Goal: Find specific page/section: Find specific page/section

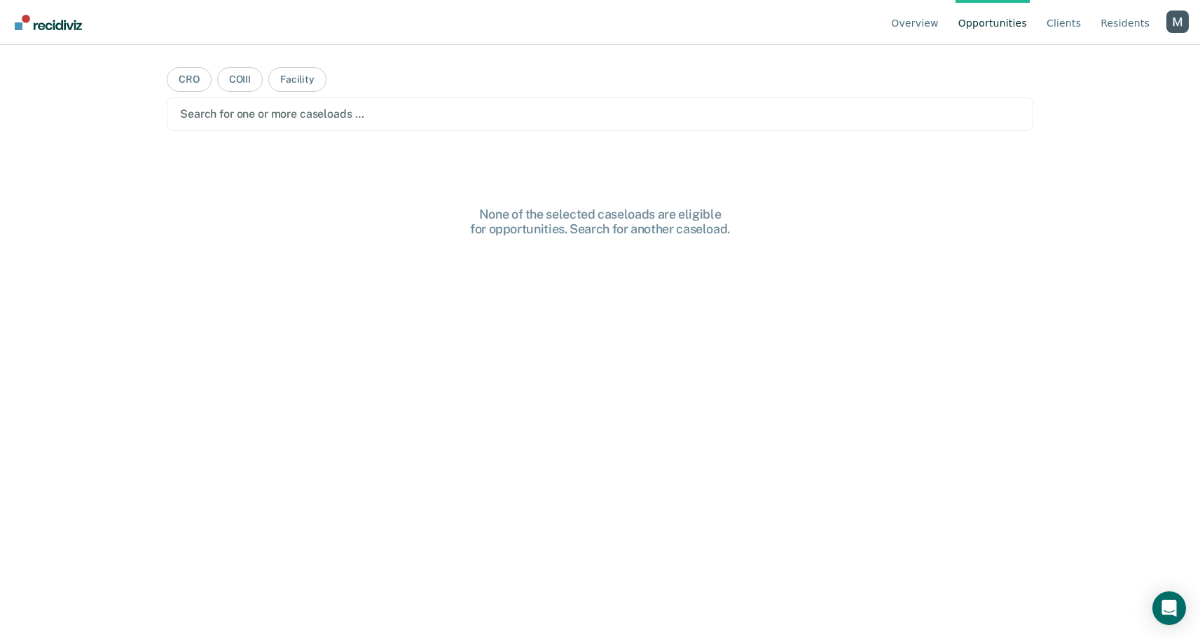
click at [1178, 18] on div "Profile dropdown button" at bounding box center [1177, 22] width 22 height 22
click at [1088, 64] on link "Profile" at bounding box center [1121, 66] width 90 height 12
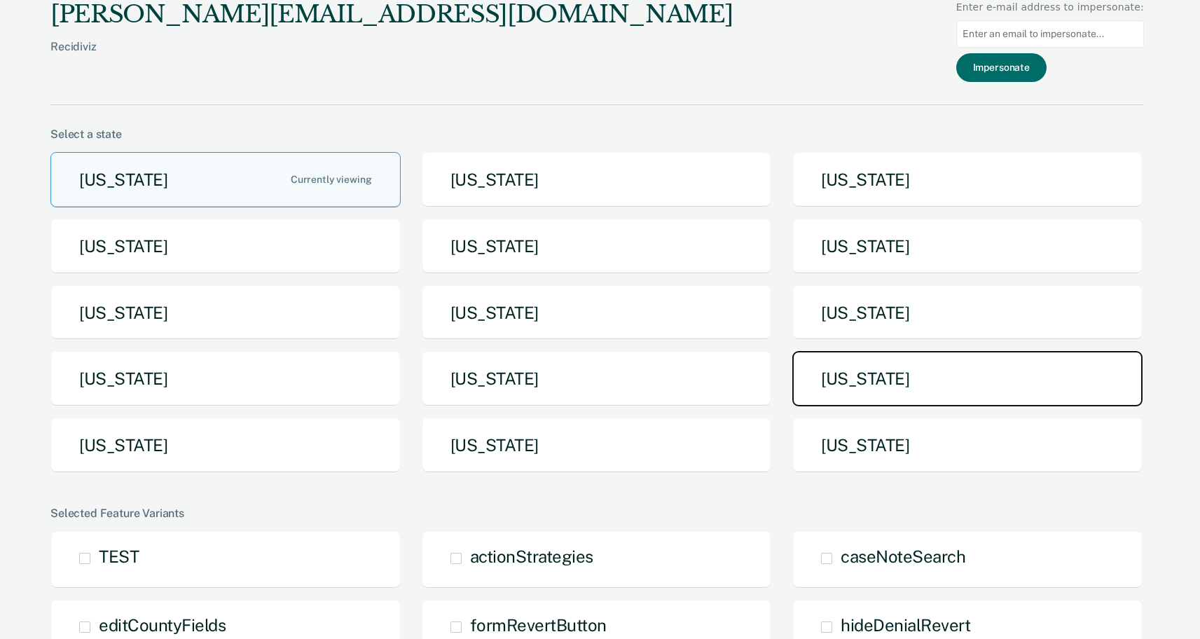
click at [802, 382] on button "[US_STATE]" at bounding box center [967, 378] width 350 height 55
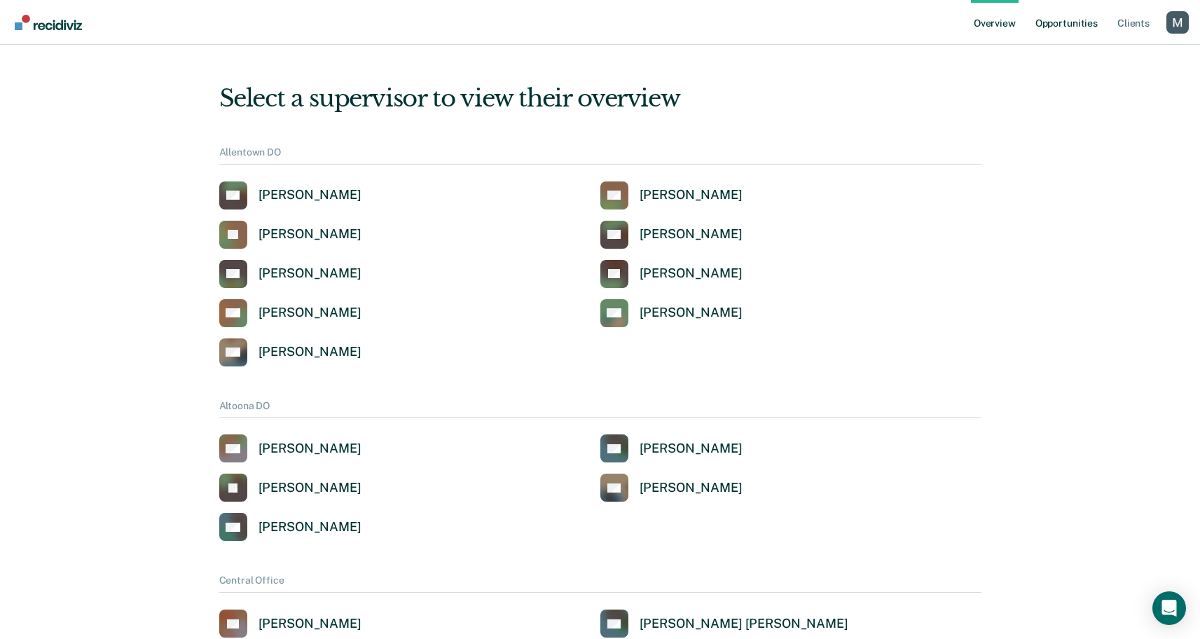
click at [1086, 29] on link "Opportunities" at bounding box center [1066, 22] width 68 height 45
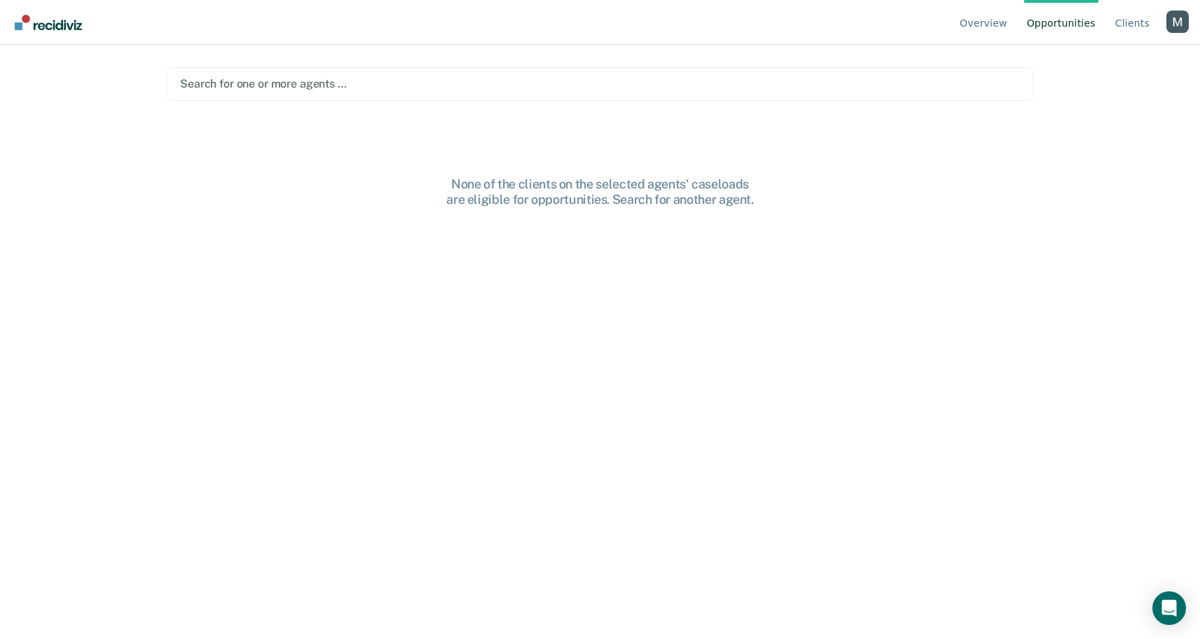
click at [387, 69] on div "Search for one or more agents …" at bounding box center [600, 84] width 866 height 34
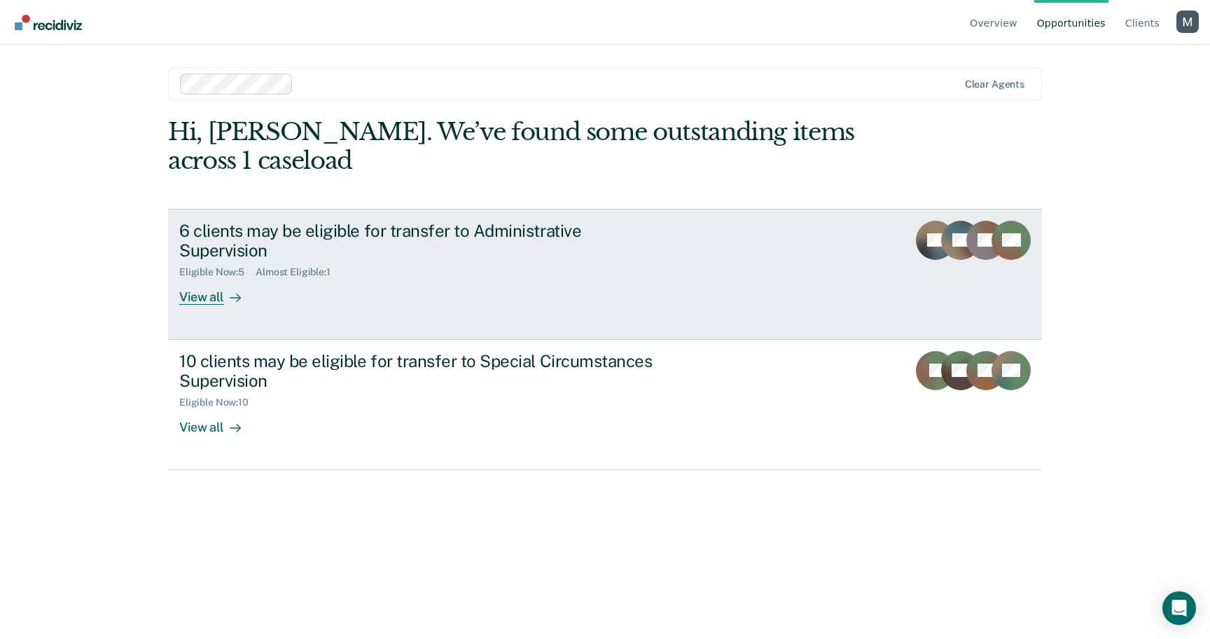
click at [342, 293] on link "6 clients may be eligible for transfer to Administrative Supervision Eligible N…" at bounding box center [605, 274] width 874 height 131
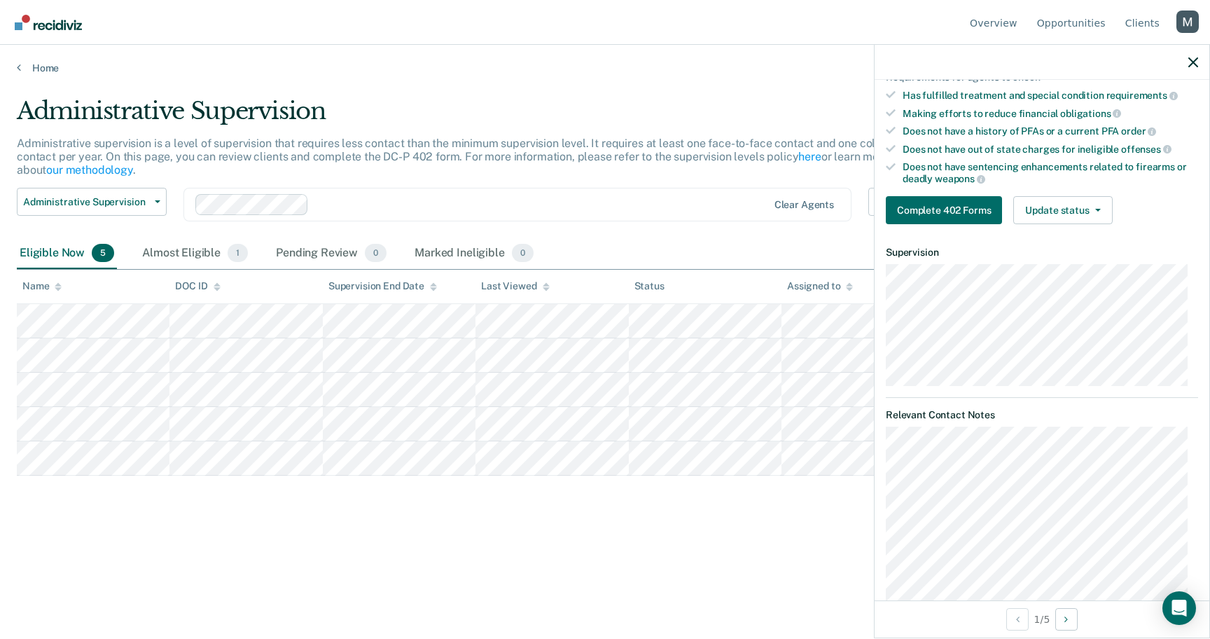
scroll to position [326, 0]
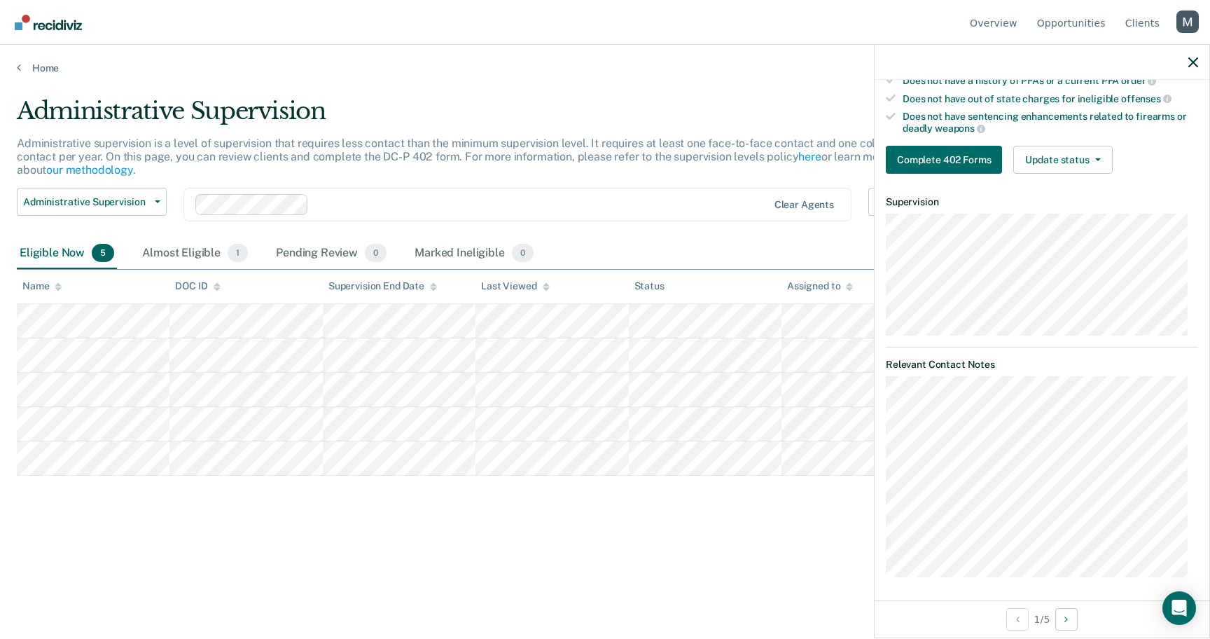
click at [914, 361] on dt "Relevant Contact Notes" at bounding box center [1042, 365] width 312 height 12
copy dt "Relevant Contact Notes"
